Goal: Task Accomplishment & Management: Manage account settings

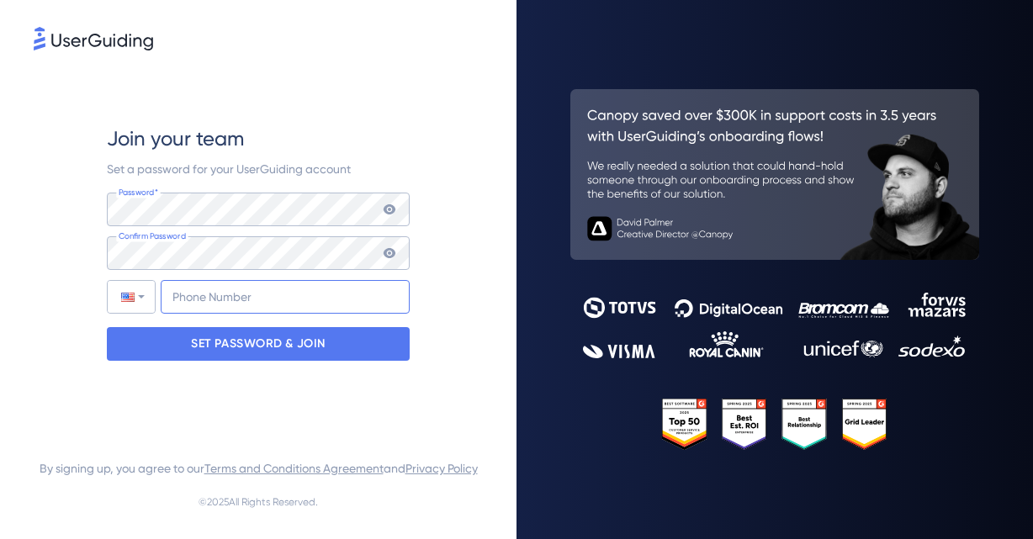
click at [199, 290] on input "+1" at bounding box center [285, 297] width 249 height 34
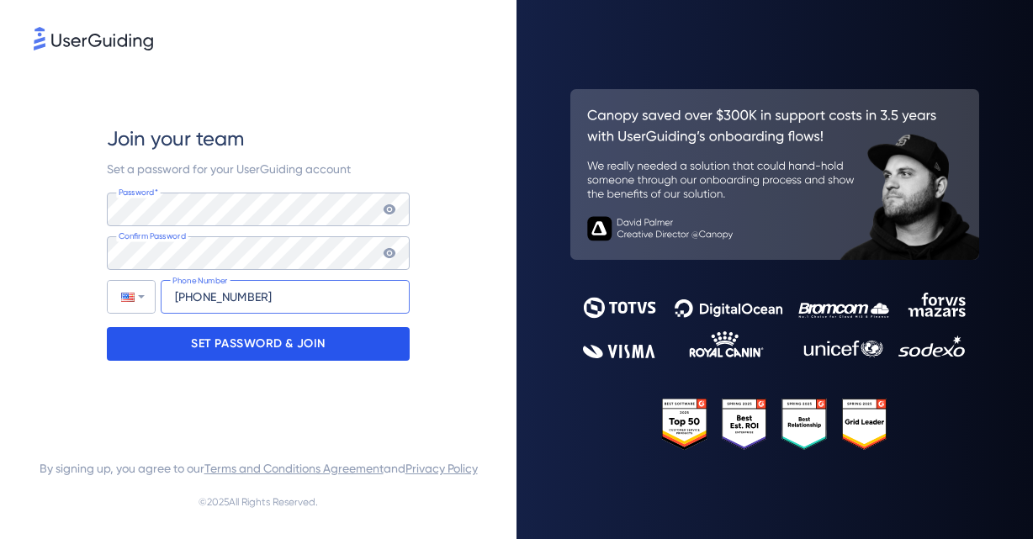
type input "[PHONE_NUMBER]"
click at [207, 332] on p "SET PASSWORD & JOIN" at bounding box center [258, 344] width 135 height 27
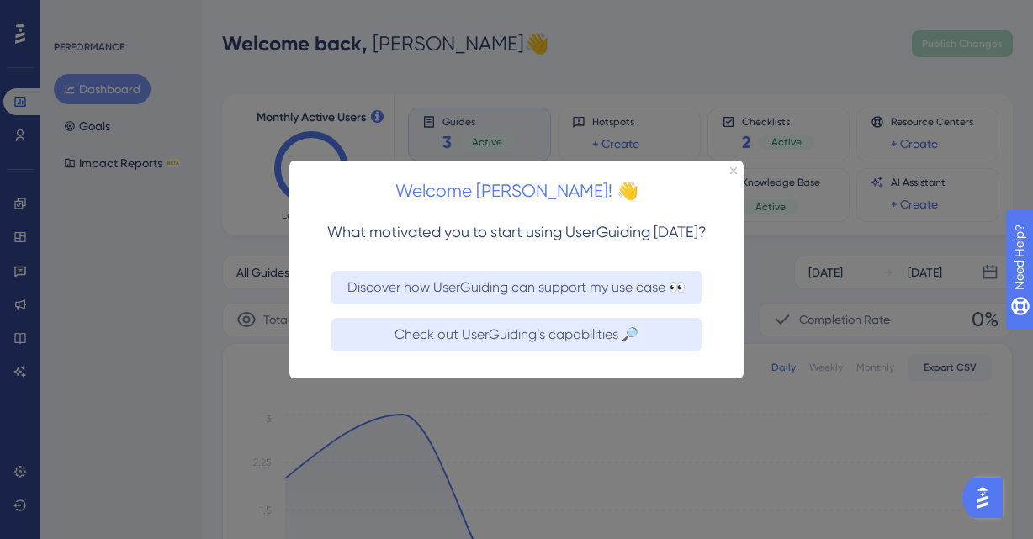
click at [737, 167] on div "Welcome [PERSON_NAME]! 👋" at bounding box center [516, 186] width 454 height 52
click at [735, 167] on icon "Close Preview" at bounding box center [733, 170] width 7 height 7
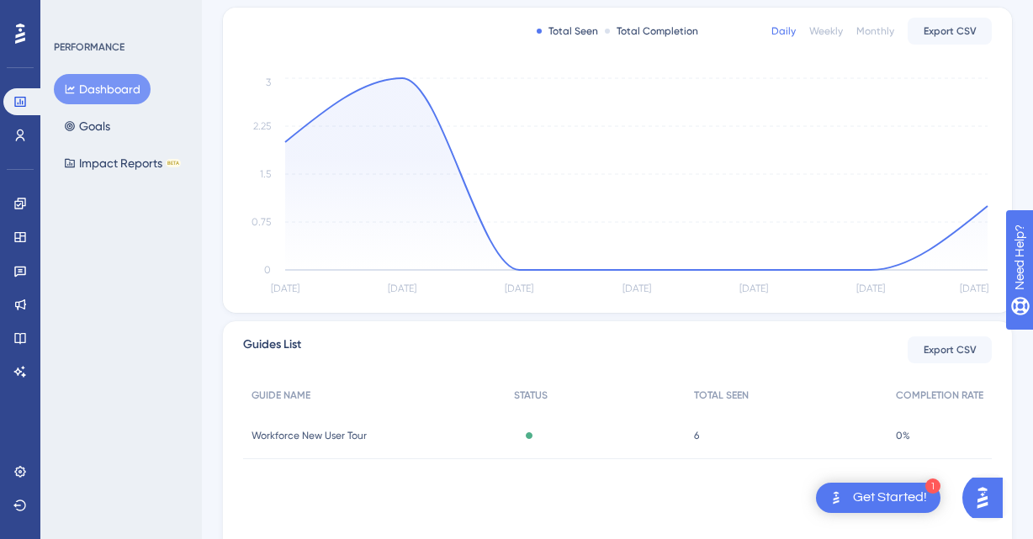
scroll to position [340, 0]
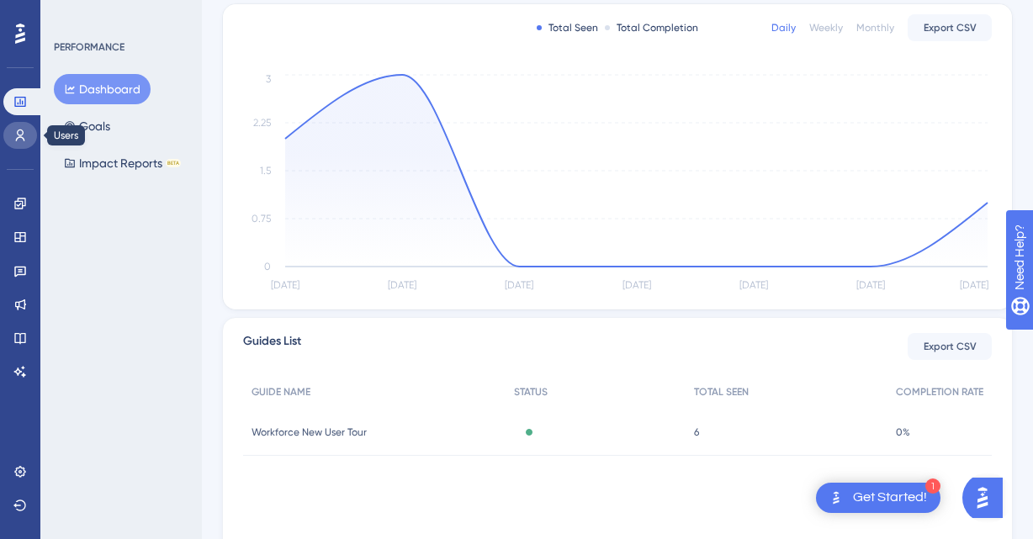
click at [19, 134] on icon at bounding box center [19, 135] width 13 height 13
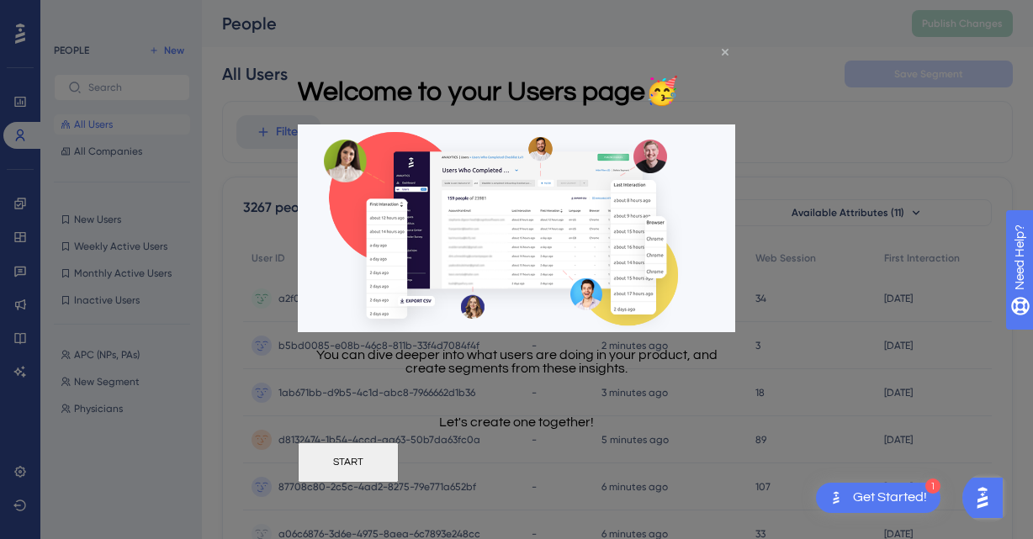
click at [727, 49] on icon "Close Preview" at bounding box center [725, 51] width 7 height 7
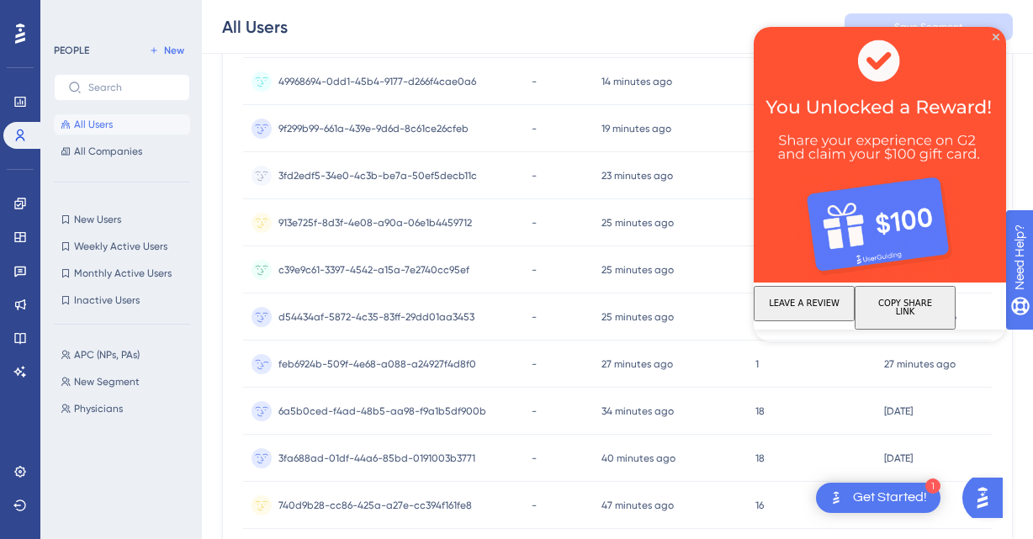
scroll to position [813, 0]
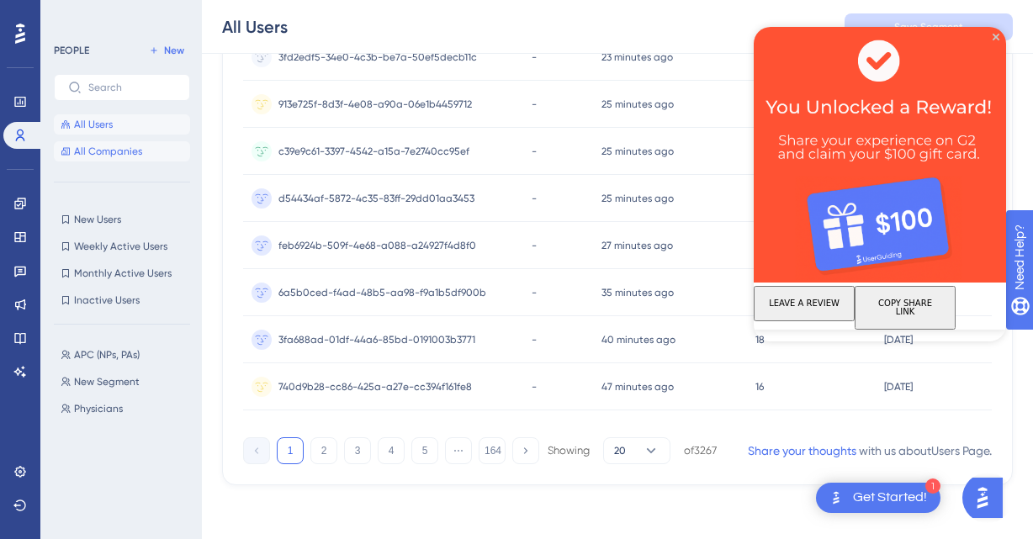
click at [109, 153] on span "All Companies" at bounding box center [108, 151] width 68 height 13
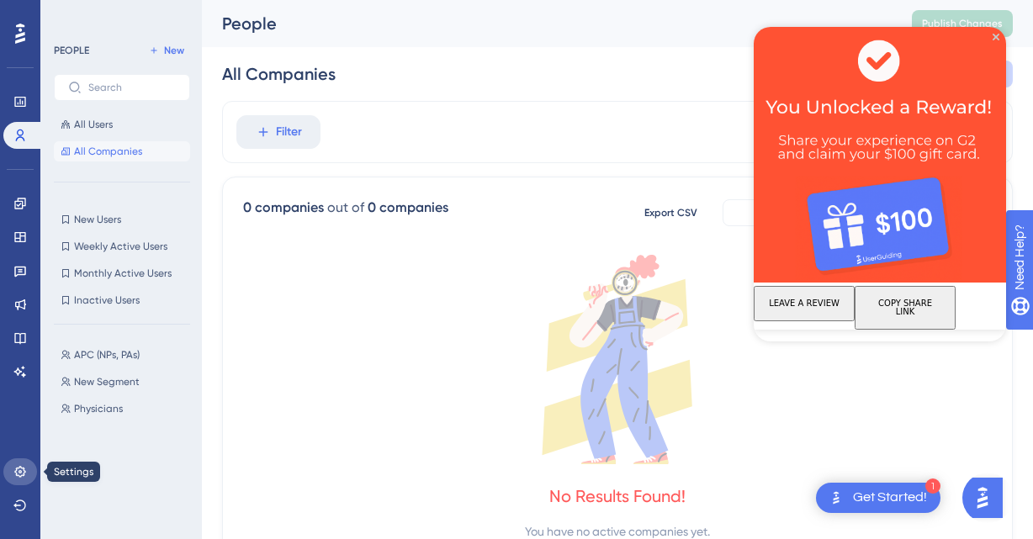
click at [19, 472] on icon at bounding box center [19, 471] width 11 height 11
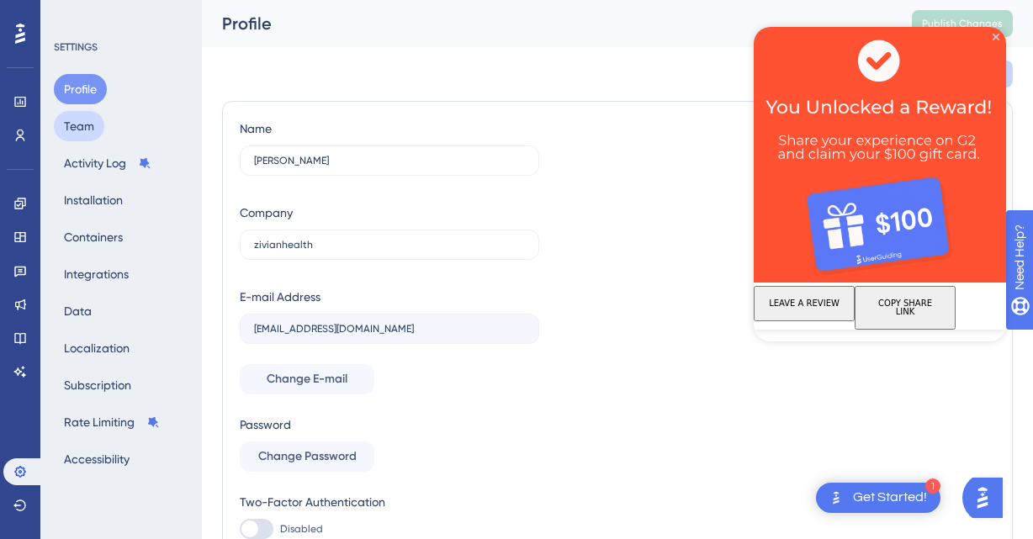
click at [82, 129] on button "Team" at bounding box center [79, 126] width 50 height 30
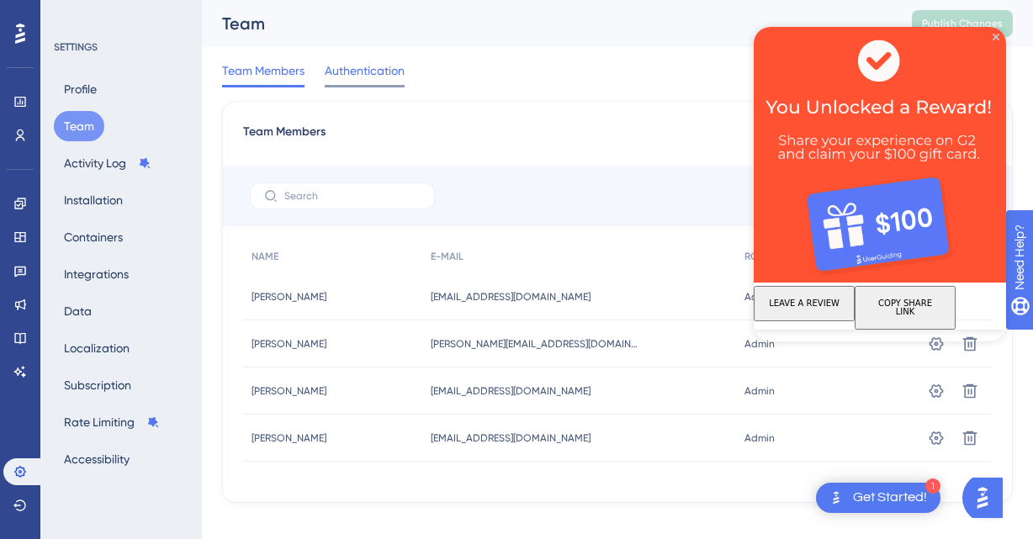
click at [376, 71] on span "Authentication" at bounding box center [365, 71] width 80 height 20
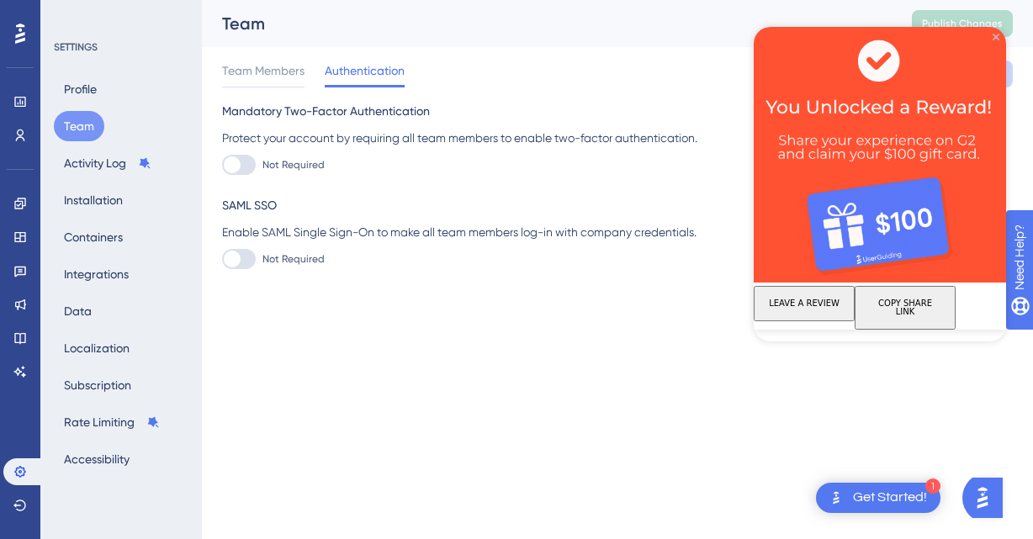
click at [998, 34] on icon "Close Preview" at bounding box center [996, 37] width 7 height 7
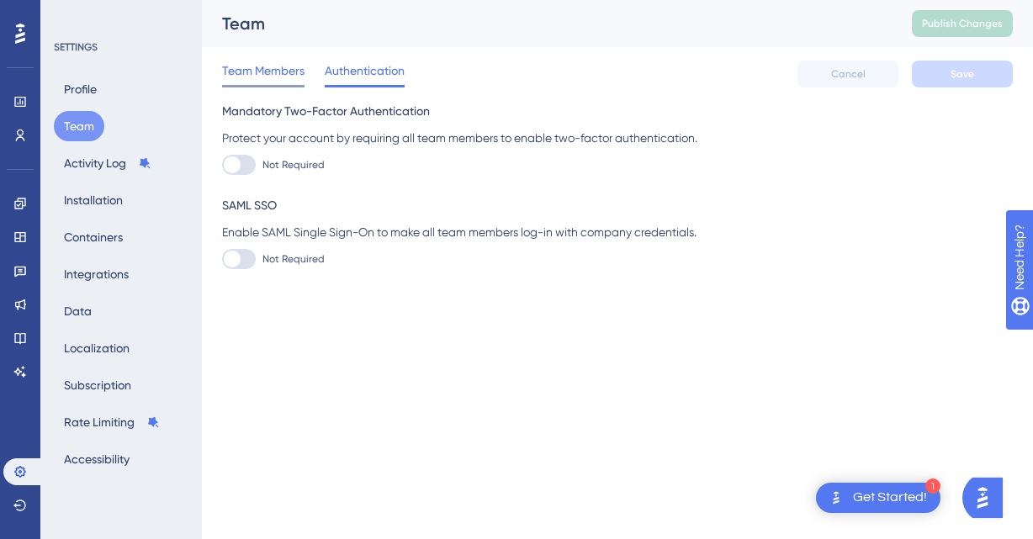
click at [245, 69] on span "Team Members" at bounding box center [263, 71] width 82 height 20
